Goal: Use online tool/utility: Use online tool/utility

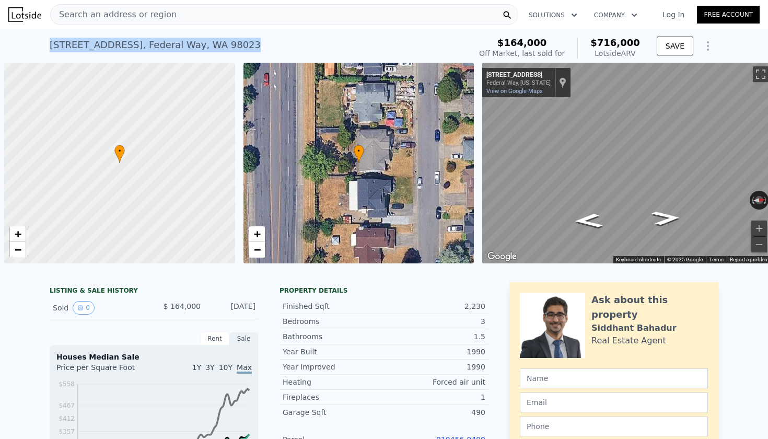
scroll to position [0, 4]
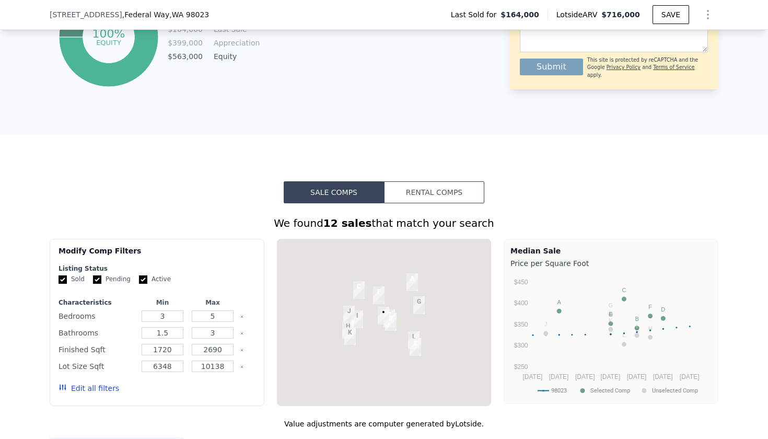
checkbox input "false"
checkbox input "true"
type input "$ 710,000"
type input "$ 480,940"
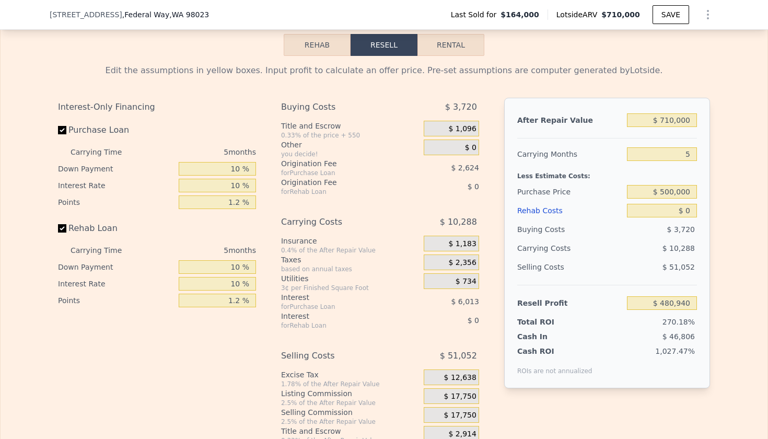
scroll to position [1474, 0]
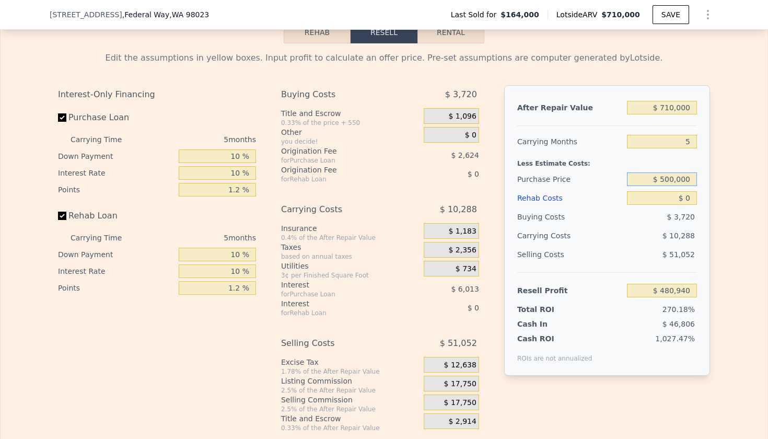
click at [683, 177] on input "$ 500,000" at bounding box center [662, 179] width 70 height 14
type input "$ 530,000"
click at [693, 195] on input "$ 0" at bounding box center [662, 198] width 70 height 14
type input "$ 94,445"
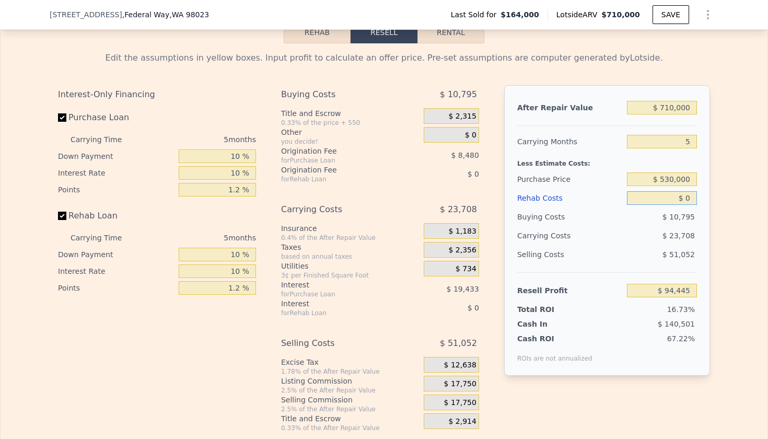
click at [693, 195] on input "$ 0" at bounding box center [662, 198] width 70 height 14
type input "$ 3"
type input "$ 94,442"
type input "$ 30"
type input "$ 94,415"
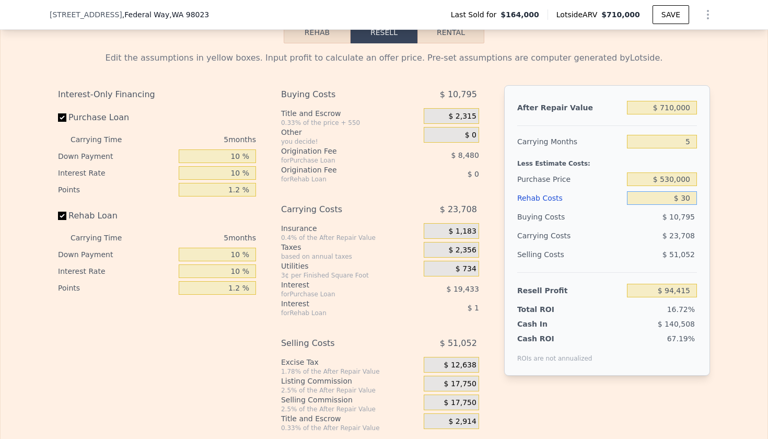
type input "$ 300"
type input "$ 94,130"
type input "$ 3,000"
type input "$ 91,287"
type input "$ 30,000"
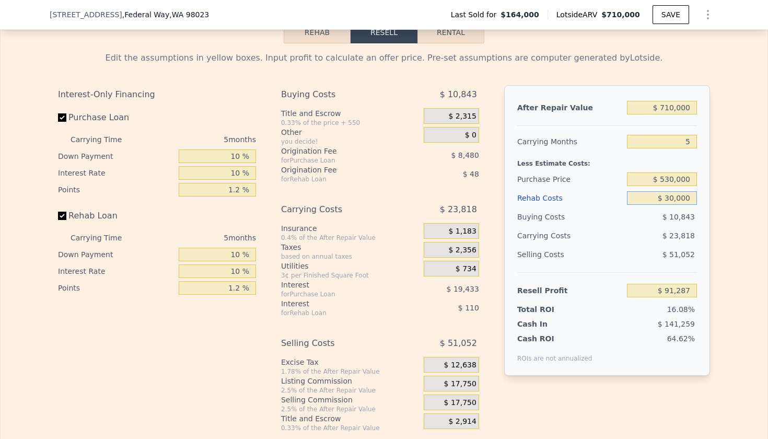
type input "$ 62,865"
click at [646, 245] on div "$ 24,808" at bounding box center [642, 235] width 110 height 19
click at [671, 111] on input "$ 710,000" at bounding box center [662, 108] width 70 height 14
type input "$ 6"
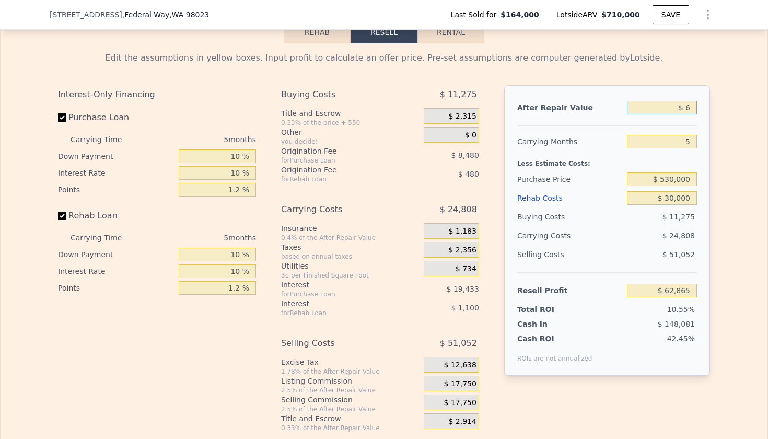
type input "-$ 595,444"
type input "$ 65"
type input "-$ 595,390"
type input "$ 650"
type input "-$ 594,847"
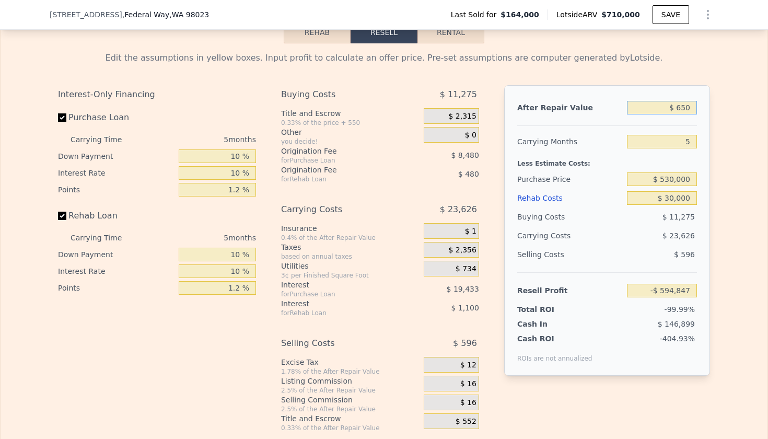
type input "$ 6,500"
type input "-$ 589,425"
type input "$ 65,000"
type input "-$ 535,181"
type input "$ 650,000"
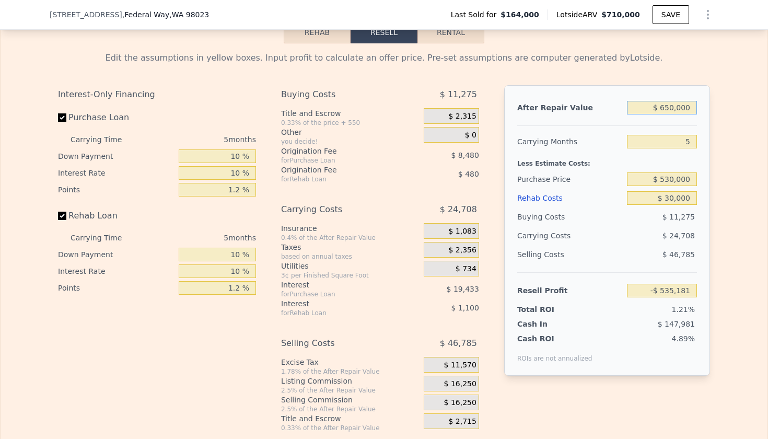
type input "$ 7,232"
click at [631, 259] on div "$ 46,785" at bounding box center [662, 254] width 71 height 19
click at [676, 186] on input "$ 530,000" at bounding box center [662, 179] width 70 height 14
type input "$ 470,000"
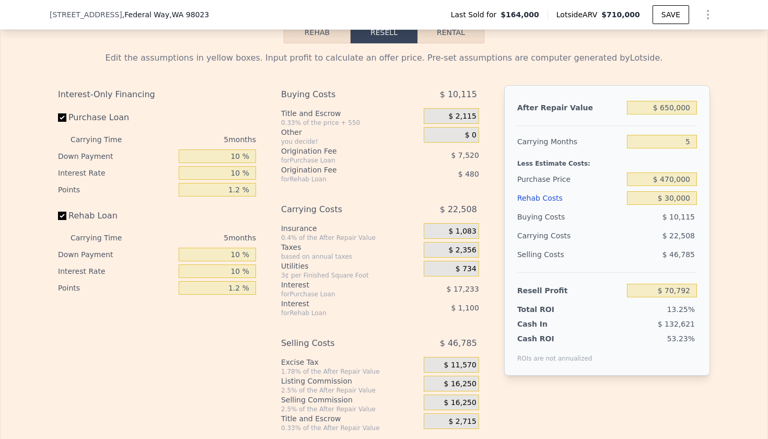
click at [640, 271] on div "Selling Costs $ 46,785" at bounding box center [607, 258] width 180 height 27
type input "$ 70,592"
click at [675, 108] on input "$ 650,000" at bounding box center [662, 108] width 70 height 14
click at [671, 106] on input "$ 650,000" at bounding box center [662, 108] width 70 height 14
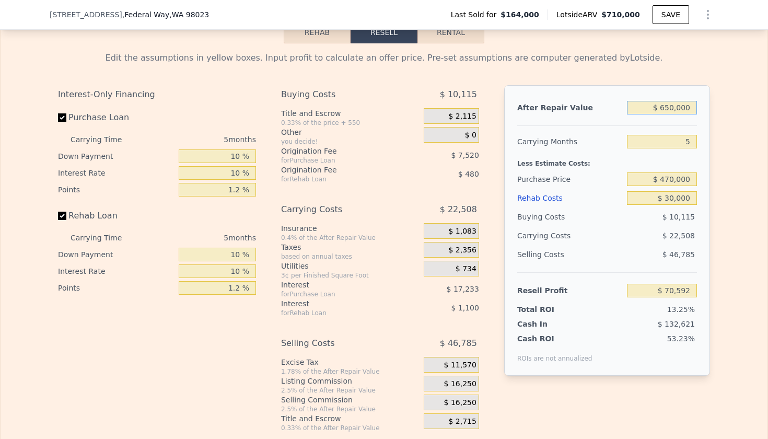
click at [671, 106] on input "$ 650,000" at bounding box center [662, 108] width 70 height 14
type input "$ 7"
type input "-$ 532,083"
type input "$ 75"
type input "-$ 532,020"
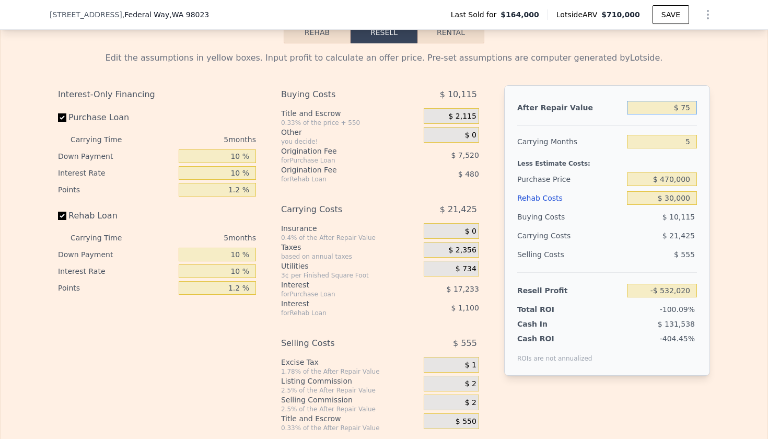
type input "$ 750"
type input "-$ 531,394"
type input "$ 75,000"
type input "-$ 462,550"
type input "$ 750,000"
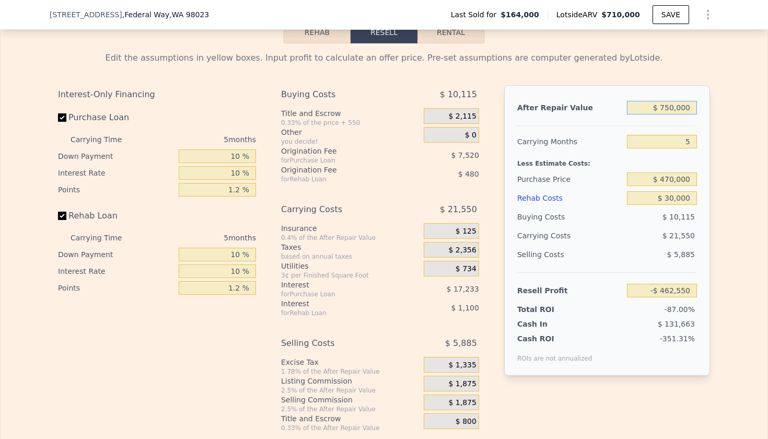
type input "$ 163,312"
click at [679, 181] on input "$ 470,000" at bounding box center [662, 179] width 70 height 14
click at [670, 202] on input "$ 30,000" at bounding box center [662, 198] width 70 height 14
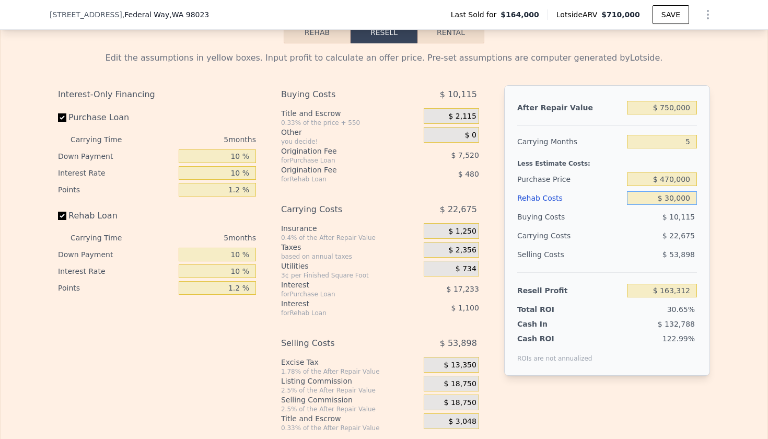
type input "$ 8"
type input "$ 194,884"
type input "$ 80"
type input "$ 194,806"
type input "$ 800"
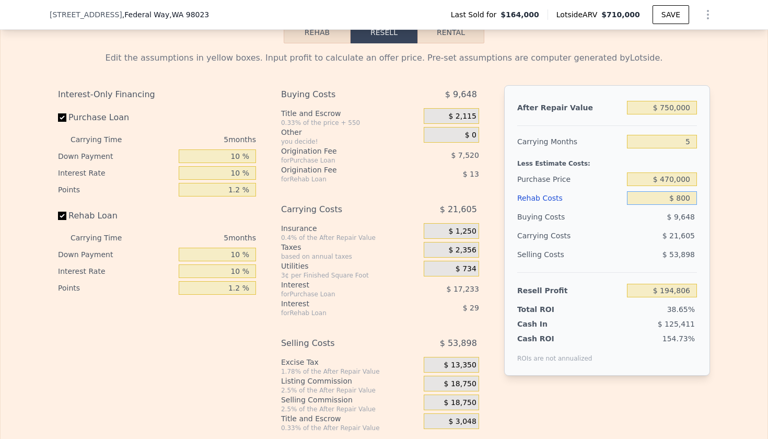
type input "$ 194,049"
type input "$ 8,000"
type input "$ 186,469"
type input "$ 80,000"
type input "$ 110,677"
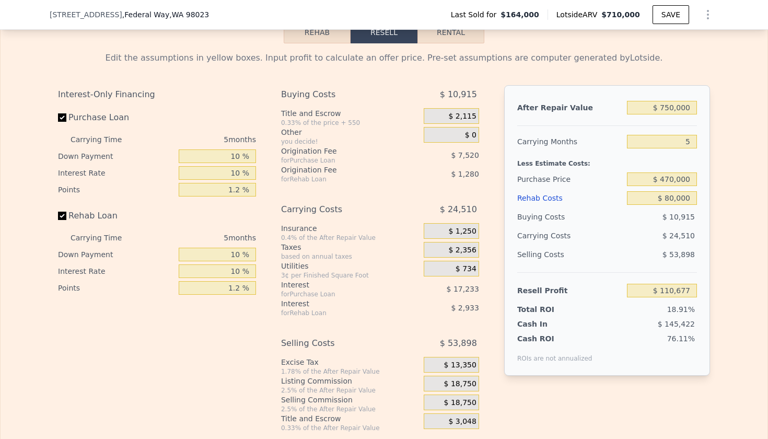
click at [641, 256] on div "$ 53,898" at bounding box center [662, 254] width 71 height 19
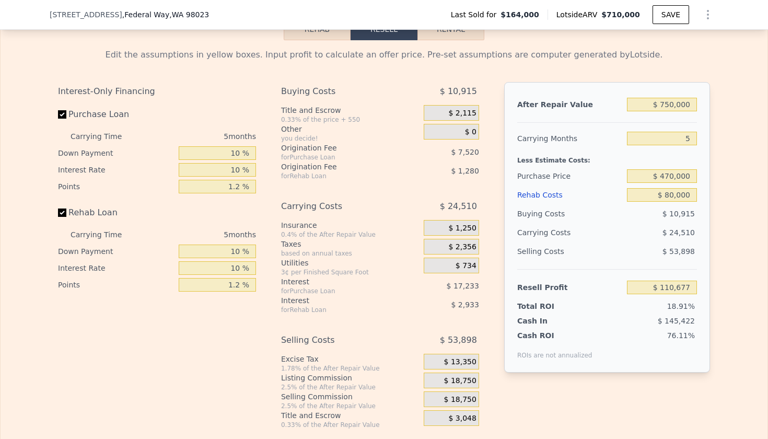
scroll to position [1454, 0]
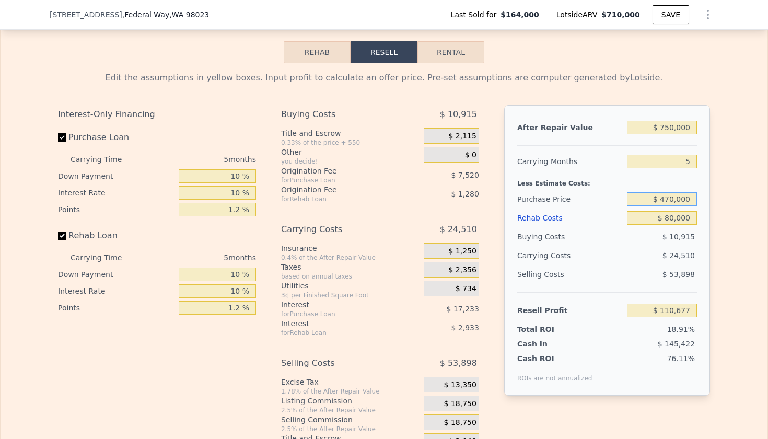
click at [678, 200] on input "$ 470,000" at bounding box center [662, 199] width 70 height 14
type input "$ 3"
type input "$ 500,000"
click at [645, 258] on div "$ 25,610" at bounding box center [642, 255] width 110 height 19
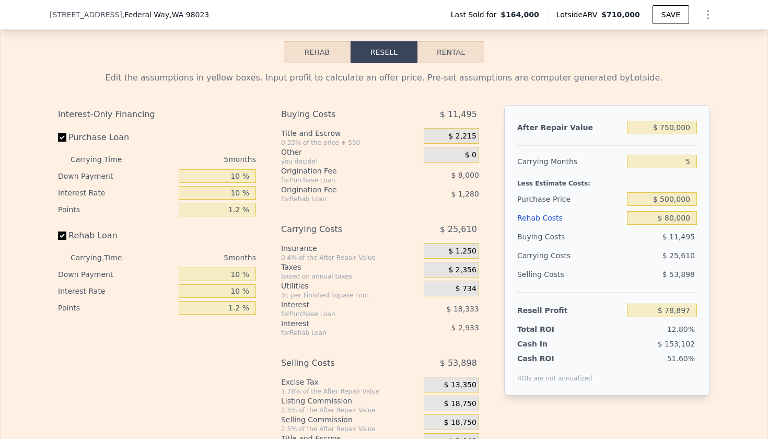
type input "$ 78,997"
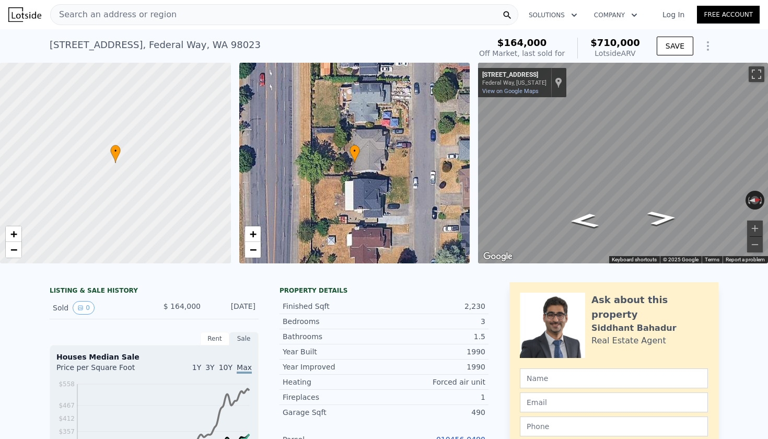
scroll to position [0, 0]
type input "$ 710,000"
type input "$ 0"
type input "$ 480,940"
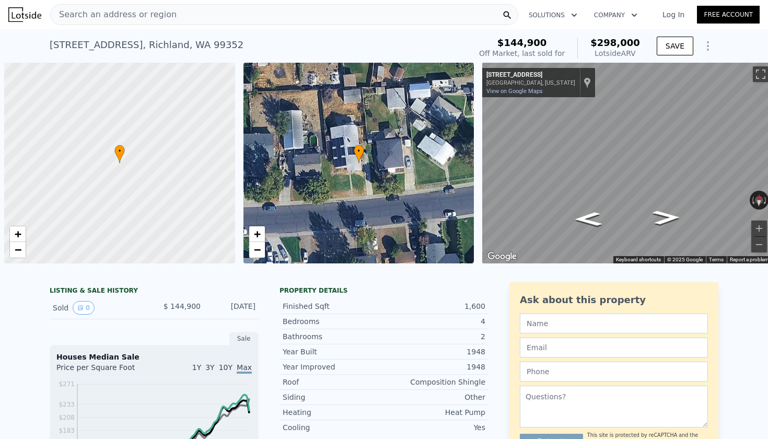
scroll to position [0, 4]
